Goal: Information Seeking & Learning: Stay updated

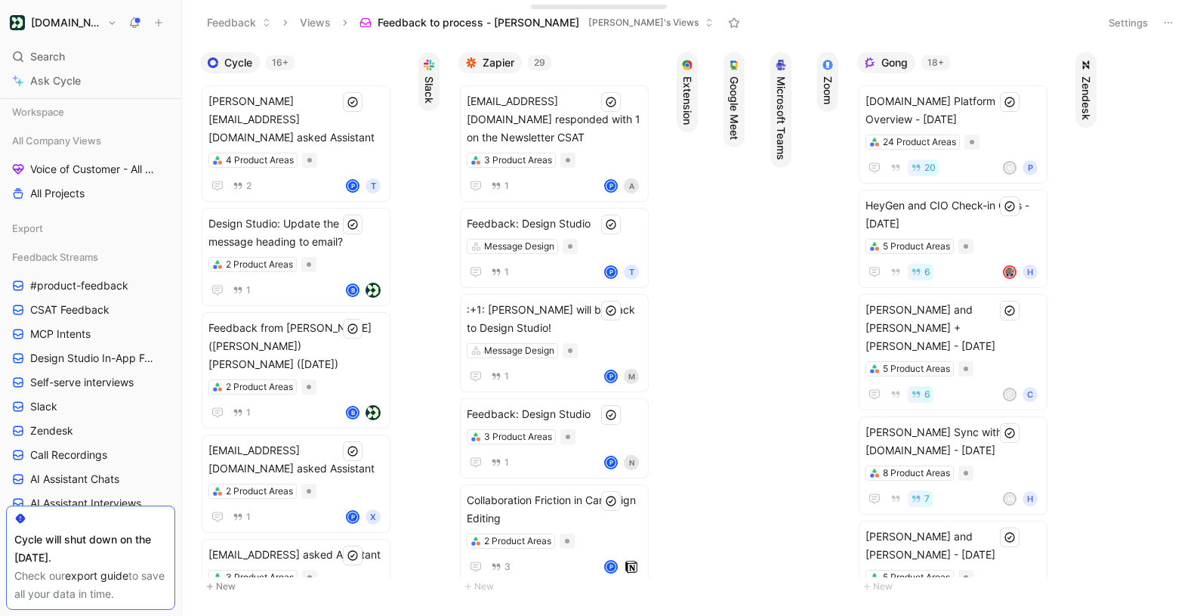
scroll to position [452, 0]
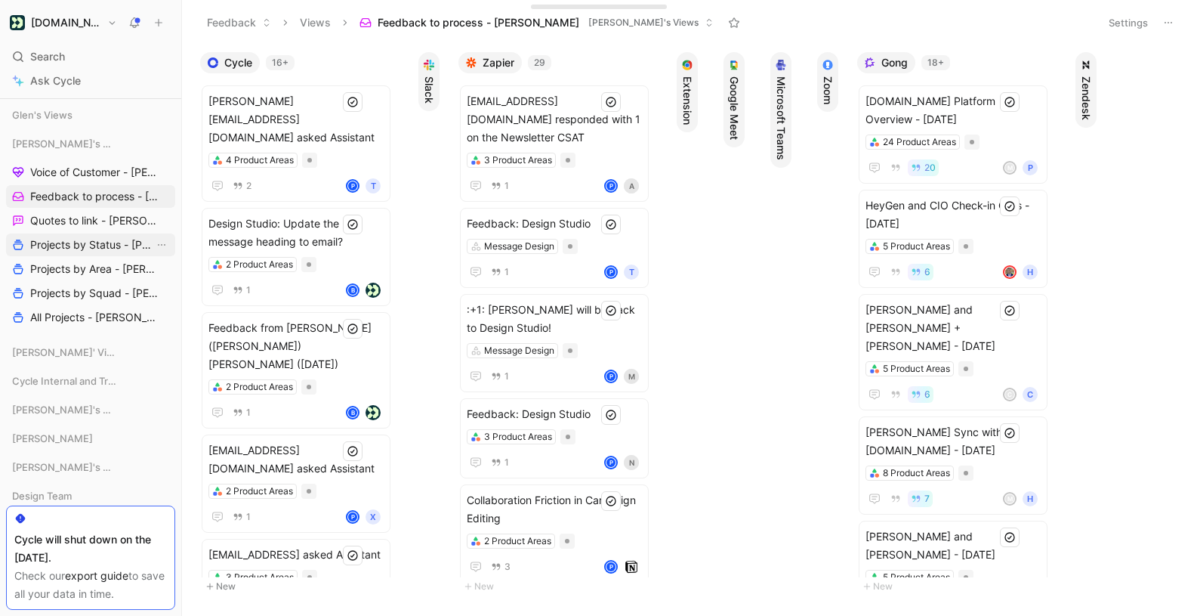
click at [70, 248] on span "Projects by Status - [PERSON_NAME]" at bounding box center [92, 244] width 124 height 15
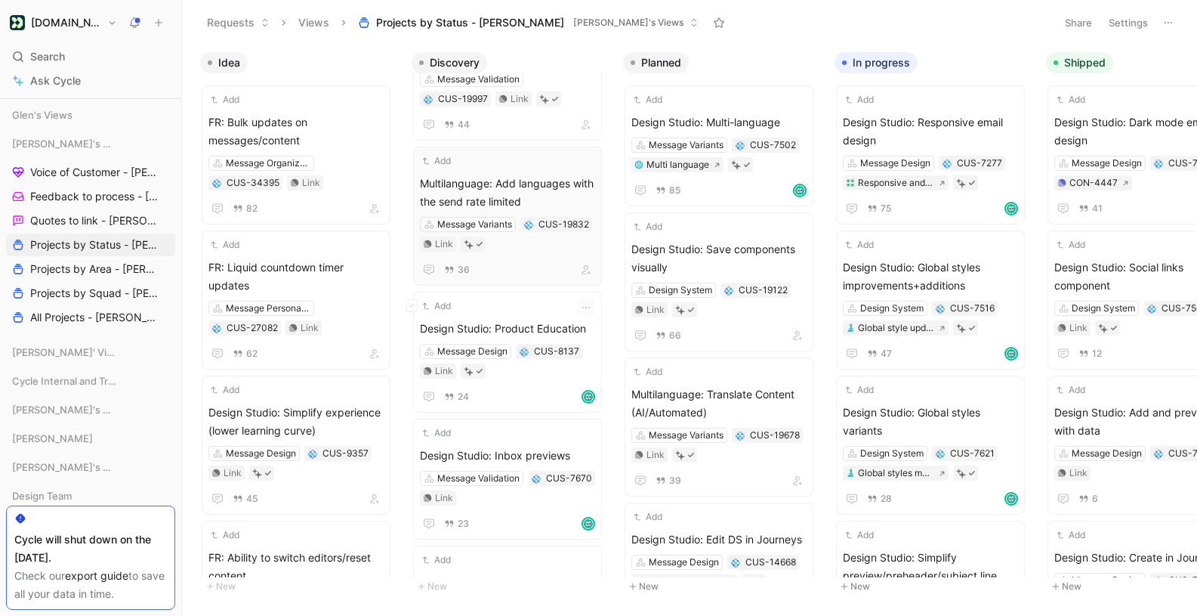
scroll to position [219, 0]
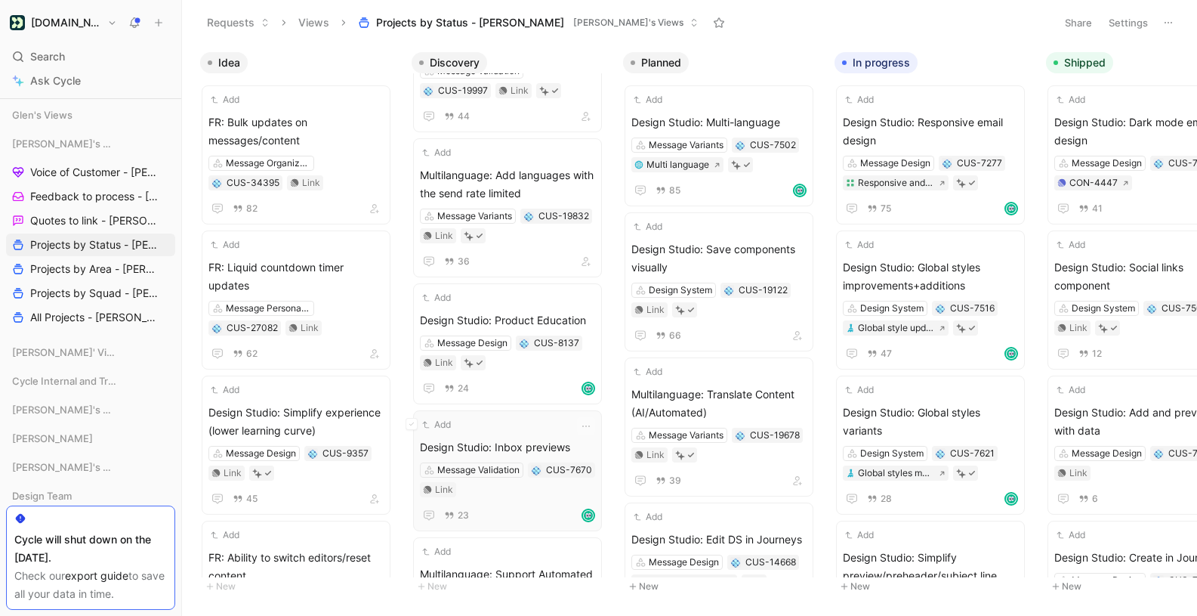
click at [550, 420] on div "Add" at bounding box center [498, 424] width 156 height 15
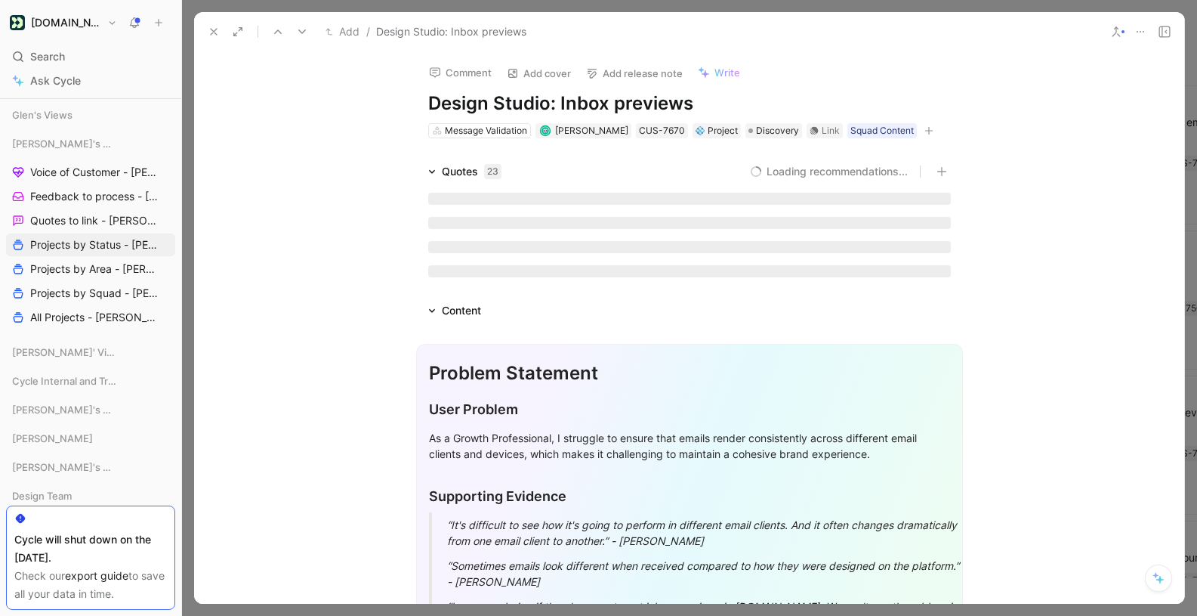
click at [1142, 34] on icon at bounding box center [1141, 32] width 12 height 12
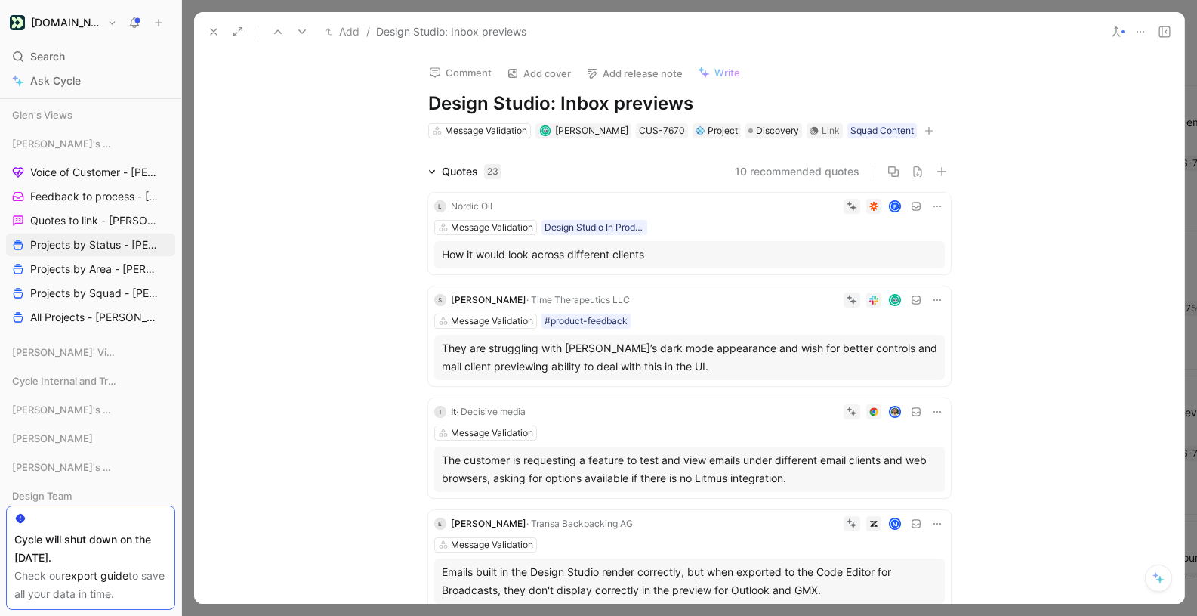
click at [1142, 32] on icon at bounding box center [1141, 32] width 12 height 12
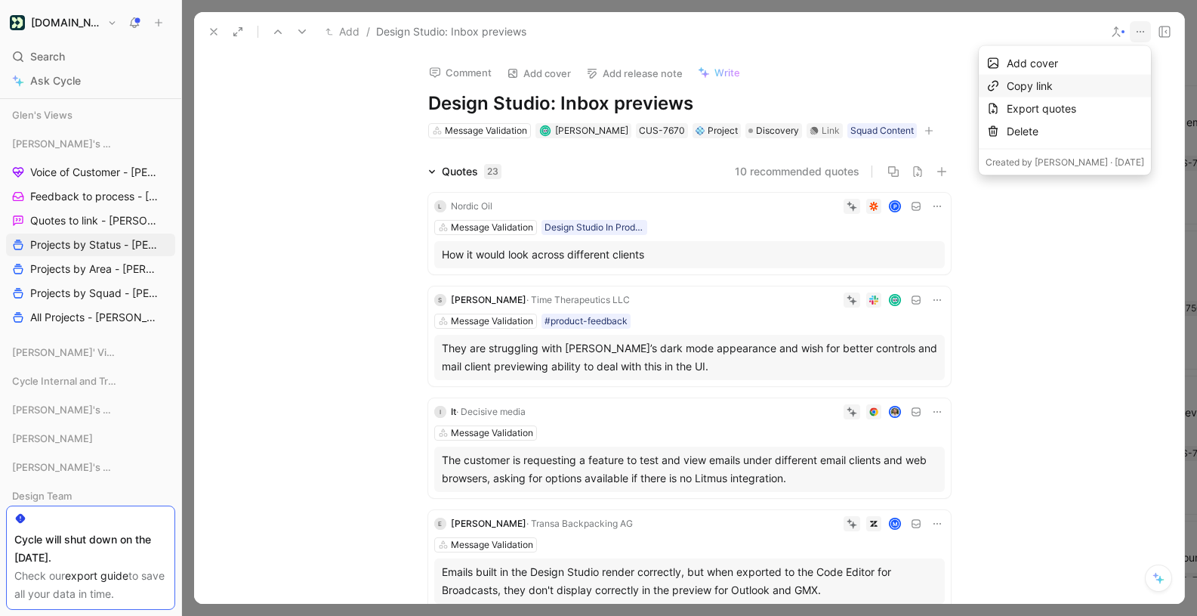
click at [1058, 86] on div "Copy link" at bounding box center [1075, 86] width 137 height 18
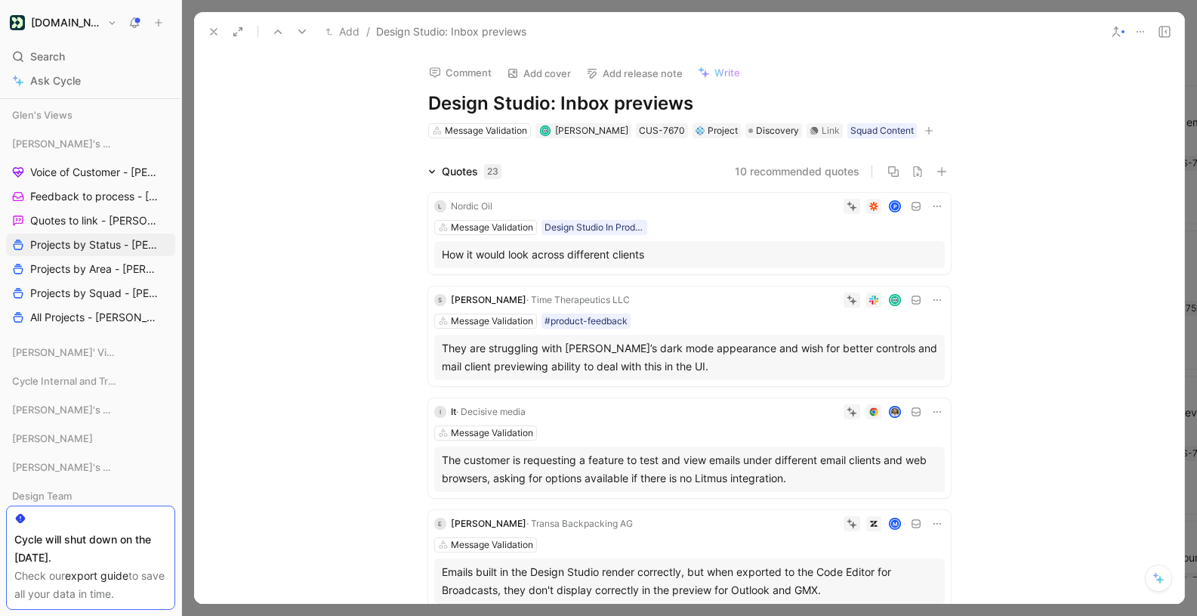
click at [213, 29] on icon at bounding box center [214, 32] width 12 height 12
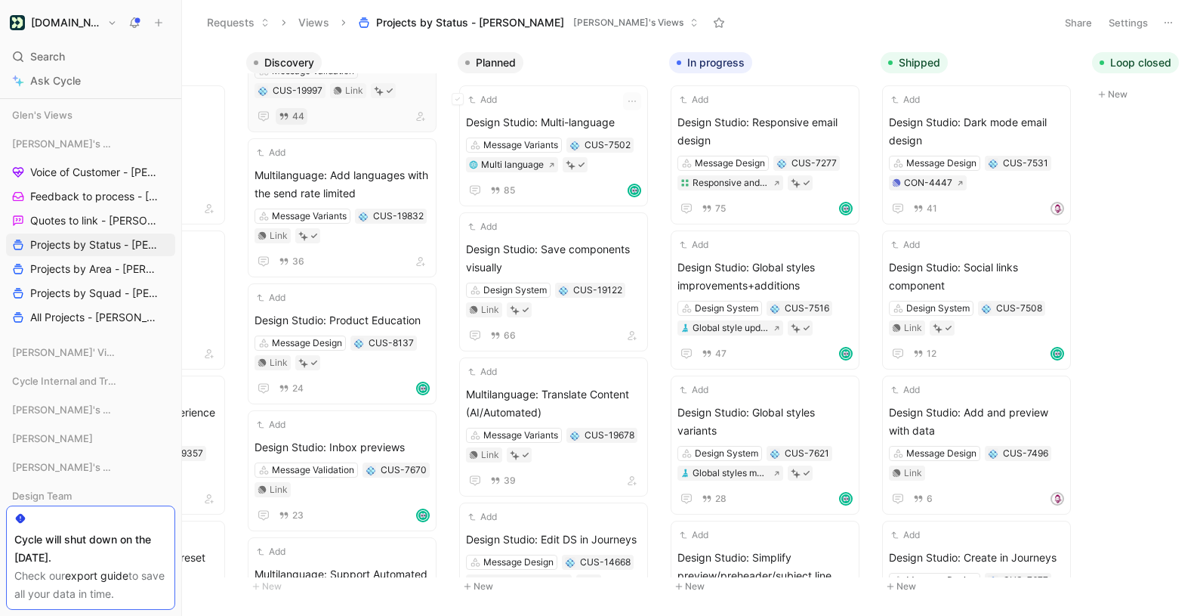
scroll to position [0, 171]
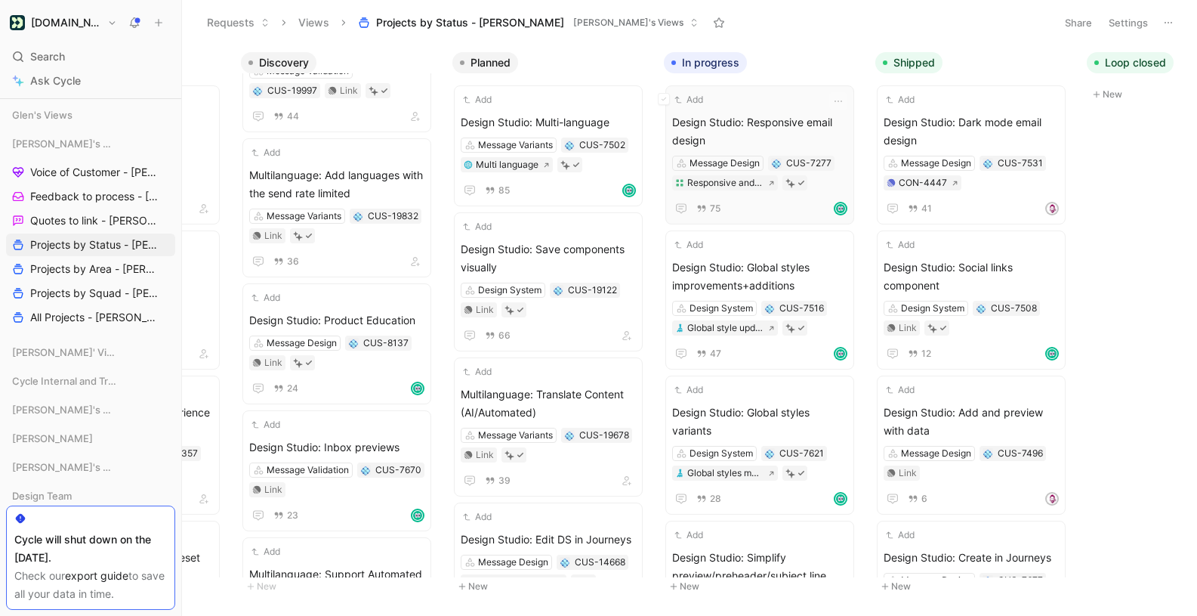
click at [791, 116] on span "Design Studio: Responsive email design" at bounding box center [759, 131] width 175 height 36
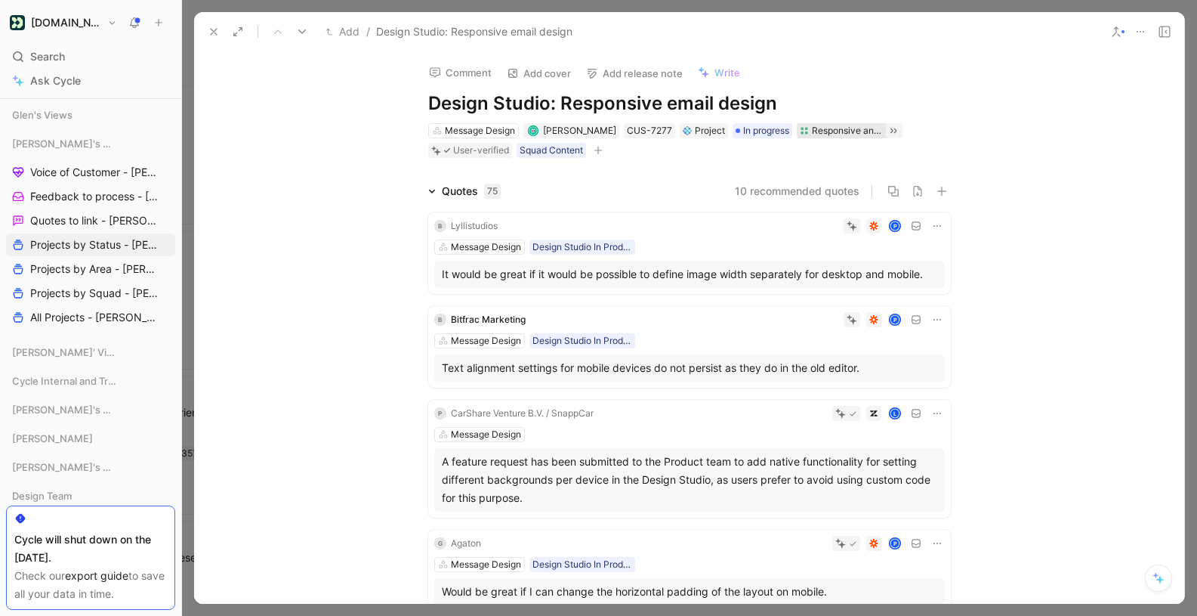
click at [840, 129] on div "Responsive and adaptive styles improvements" at bounding box center [847, 130] width 71 height 15
click at [214, 29] on icon at bounding box center [214, 32] width 12 height 12
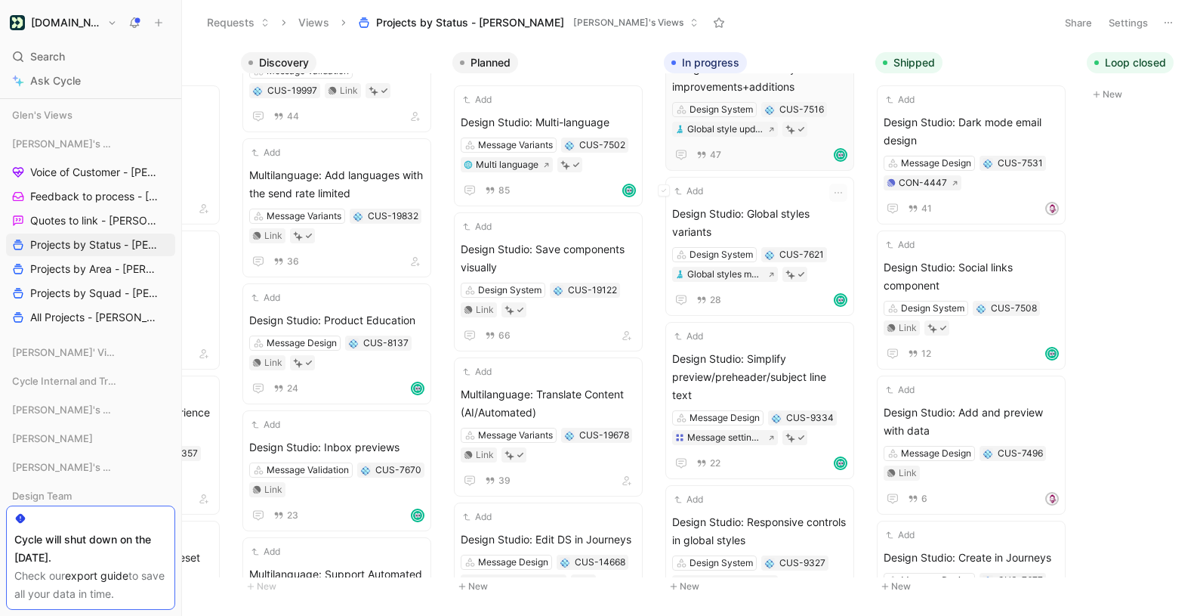
scroll to position [215, 0]
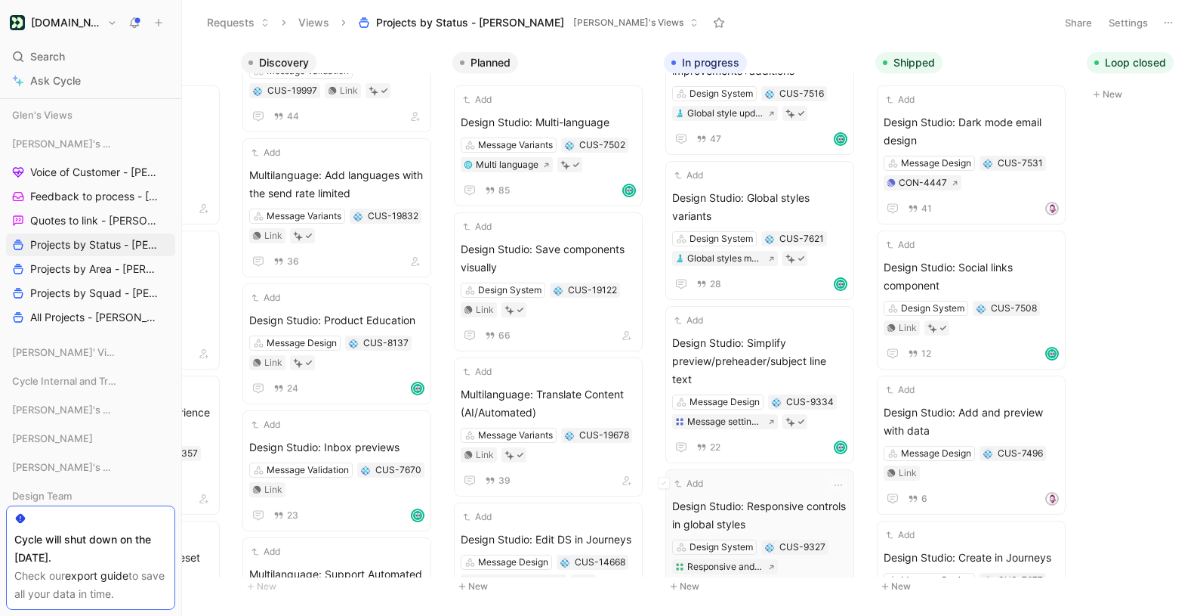
click at [780, 497] on span "Design Studio: Responsive controls in global styles" at bounding box center [759, 515] width 175 height 36
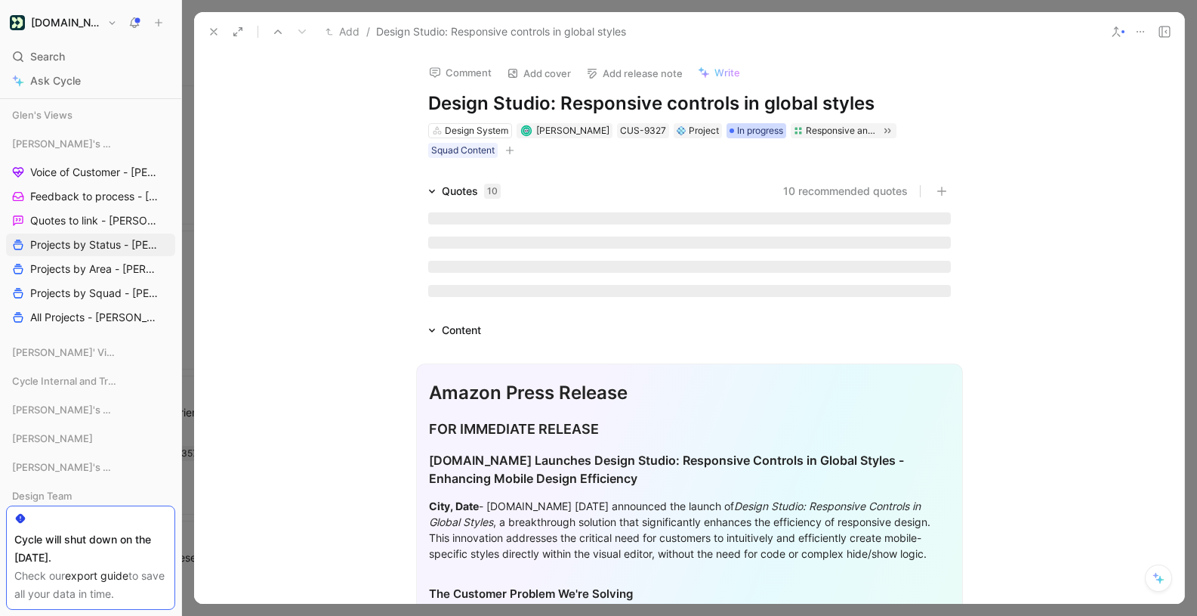
click at [752, 128] on span "In progress" at bounding box center [760, 130] width 46 height 15
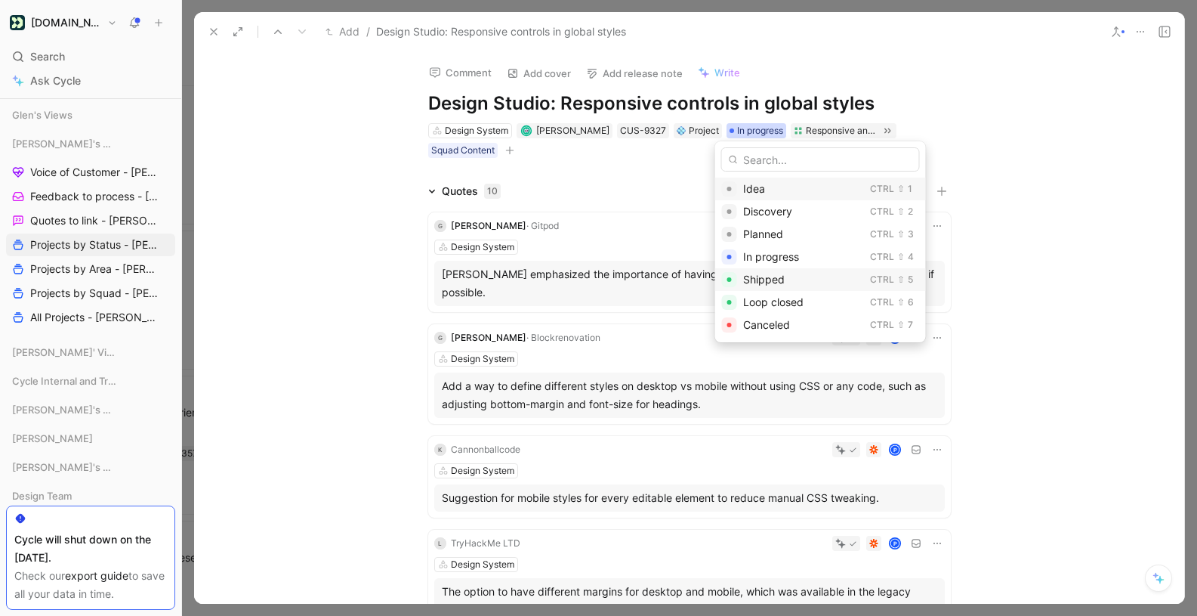
click at [774, 279] on span "Shipped" at bounding box center [764, 279] width 42 height 13
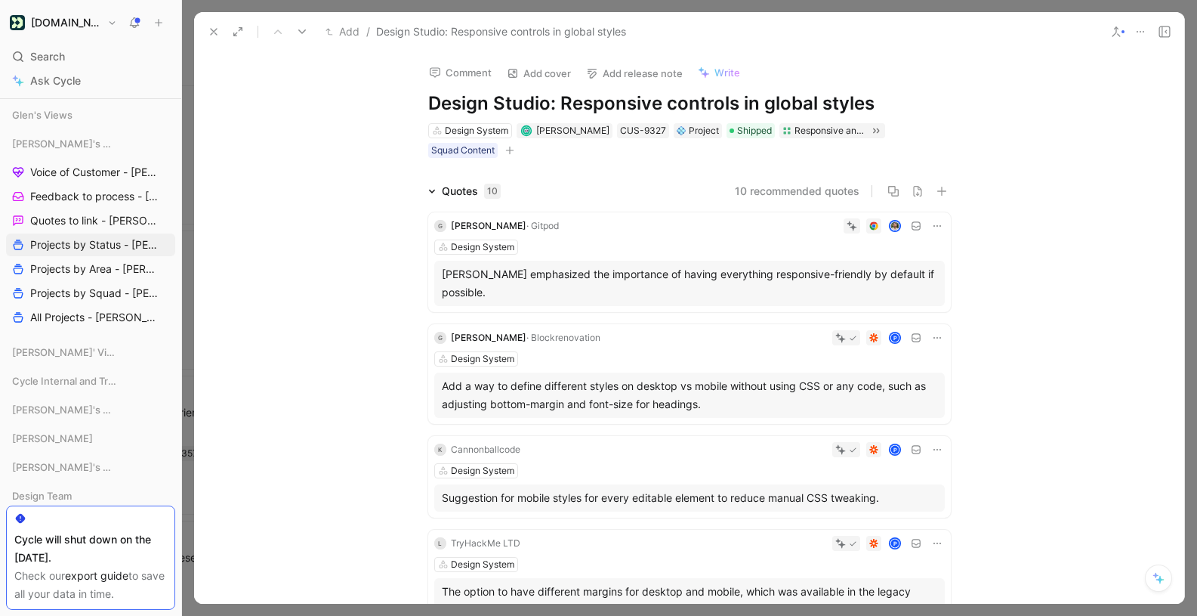
scroll to position [70, 0]
click at [216, 34] on use at bounding box center [214, 32] width 6 height 6
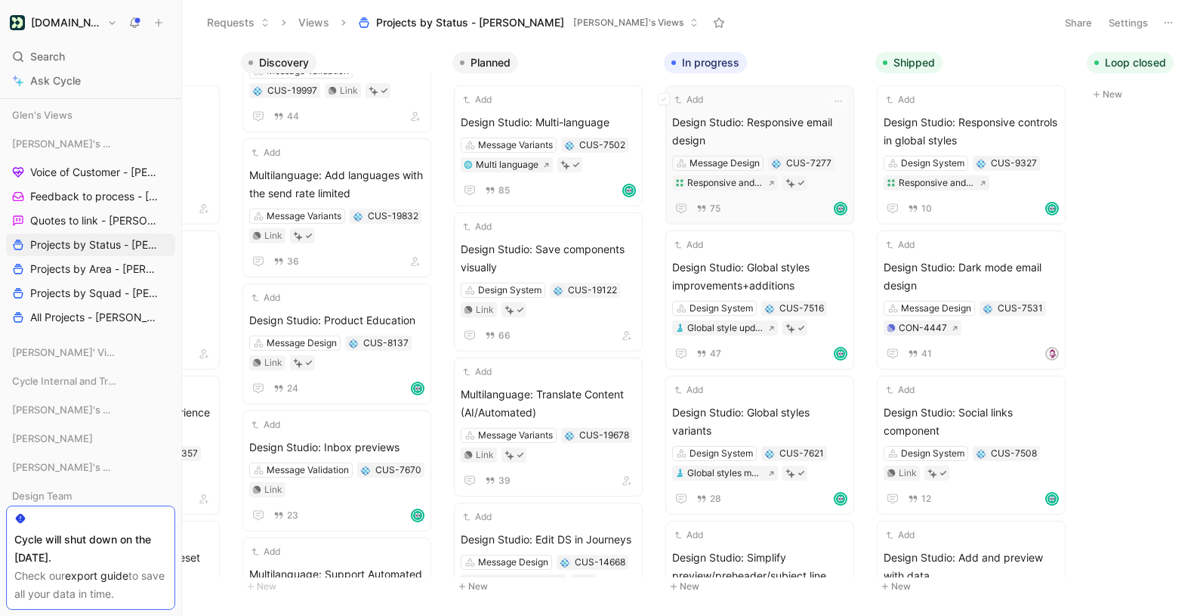
click at [805, 131] on span "Design Studio: Responsive email design" at bounding box center [759, 131] width 175 height 36
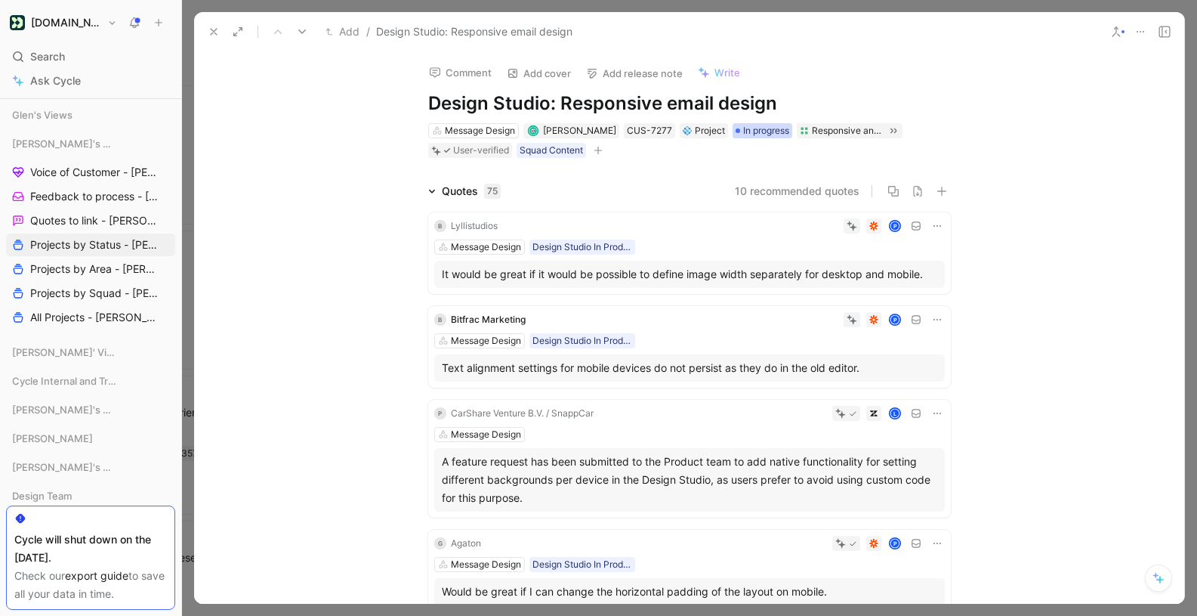
click at [760, 124] on span "In progress" at bounding box center [766, 130] width 46 height 15
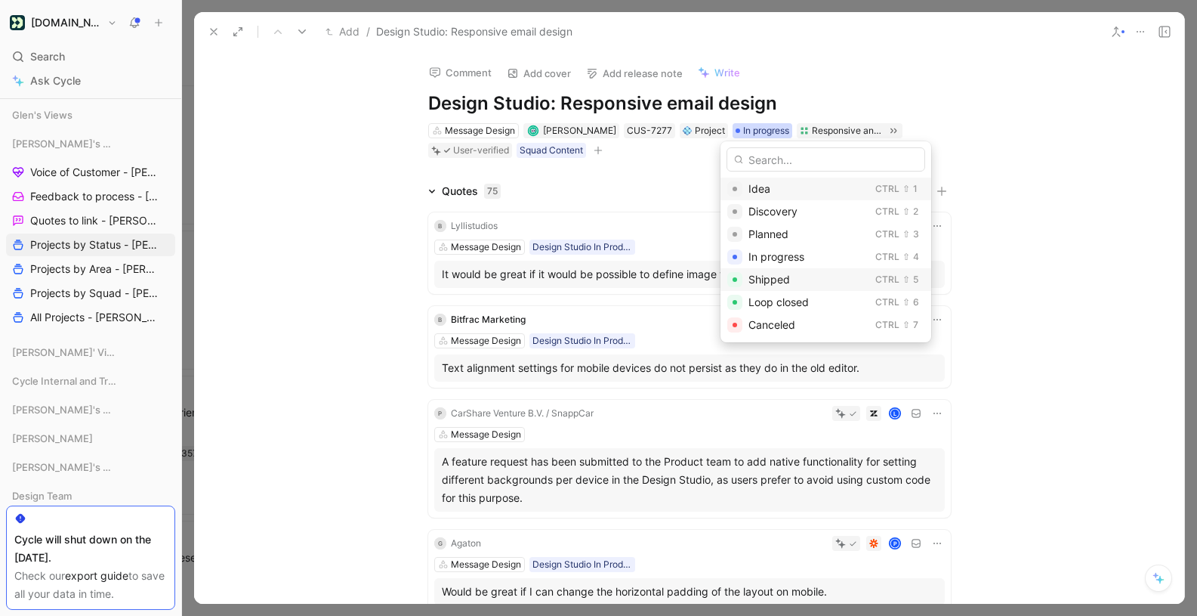
click at [772, 273] on span "Shipped" at bounding box center [770, 279] width 42 height 13
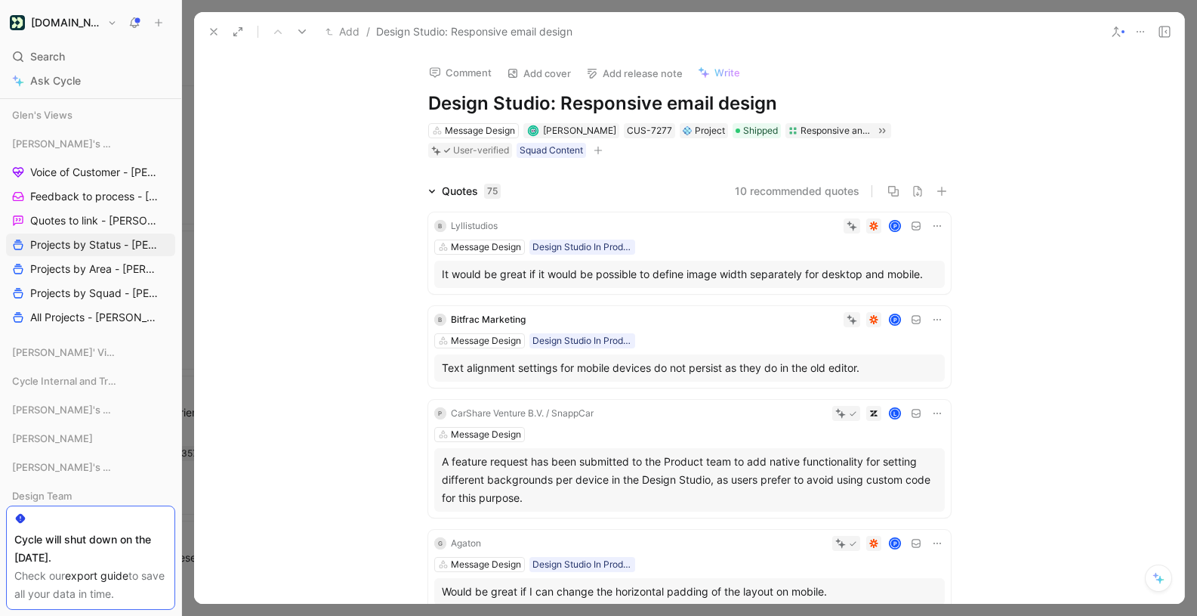
click at [215, 28] on icon at bounding box center [214, 32] width 12 height 12
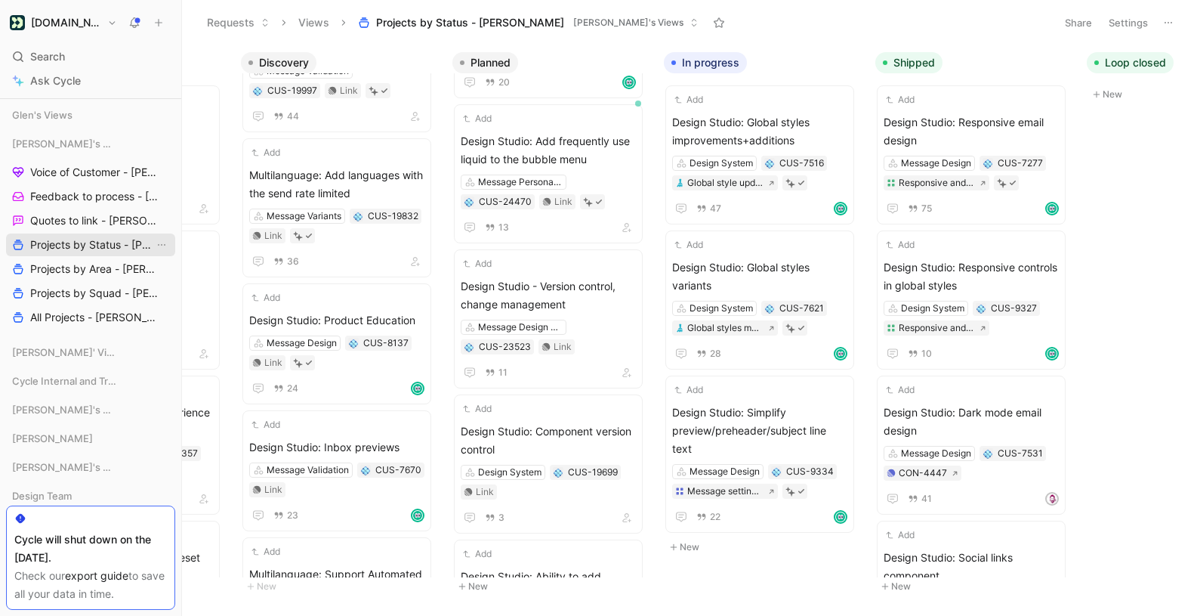
scroll to position [626, 0]
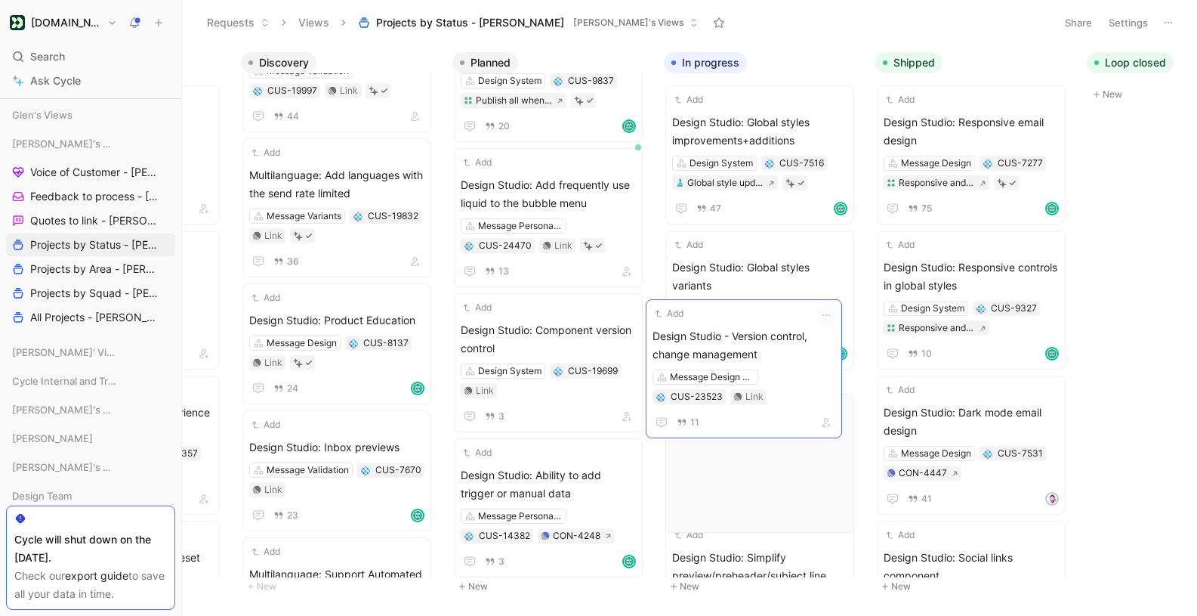
drag, startPoint x: 544, startPoint y: 320, endPoint x: 736, endPoint y: 326, distance: 192.0
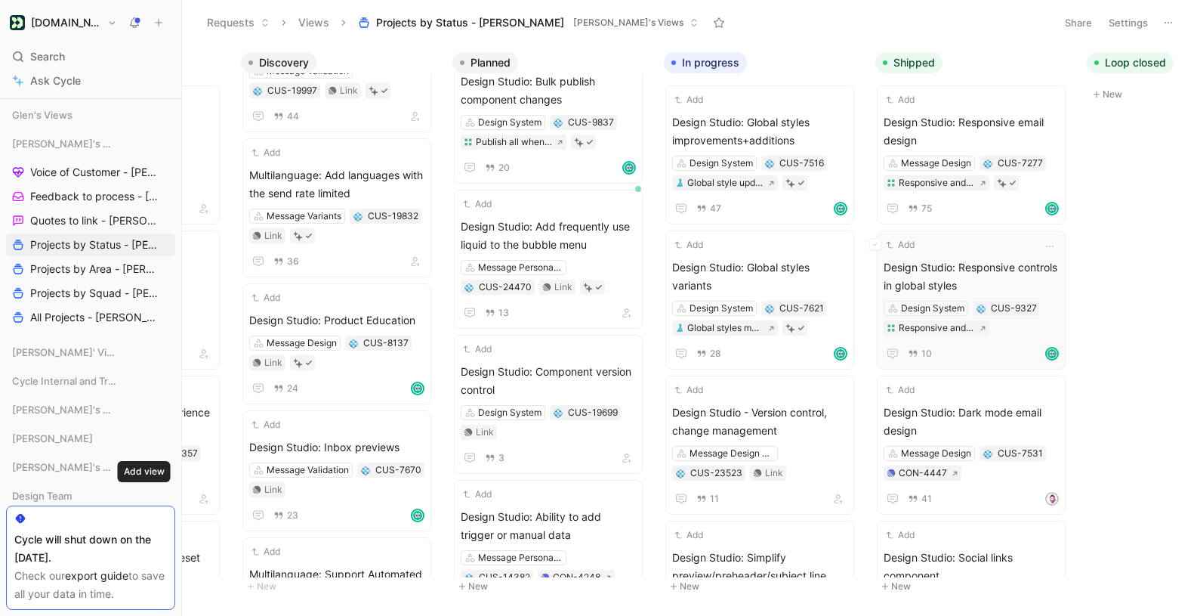
scroll to position [1, 0]
